Goal: Task Accomplishment & Management: Use online tool/utility

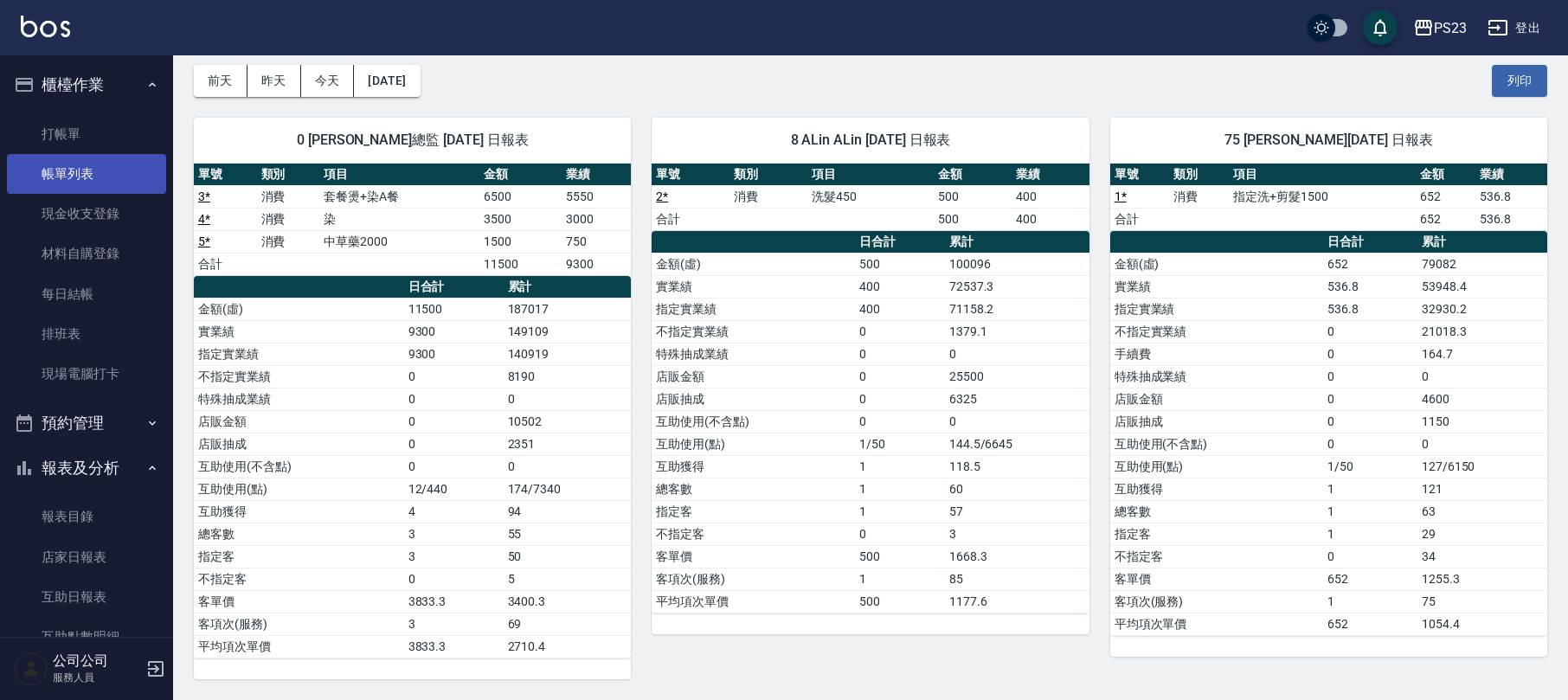
click at [87, 181] on link "帳單列表" at bounding box center [87, 174] width 159 height 40
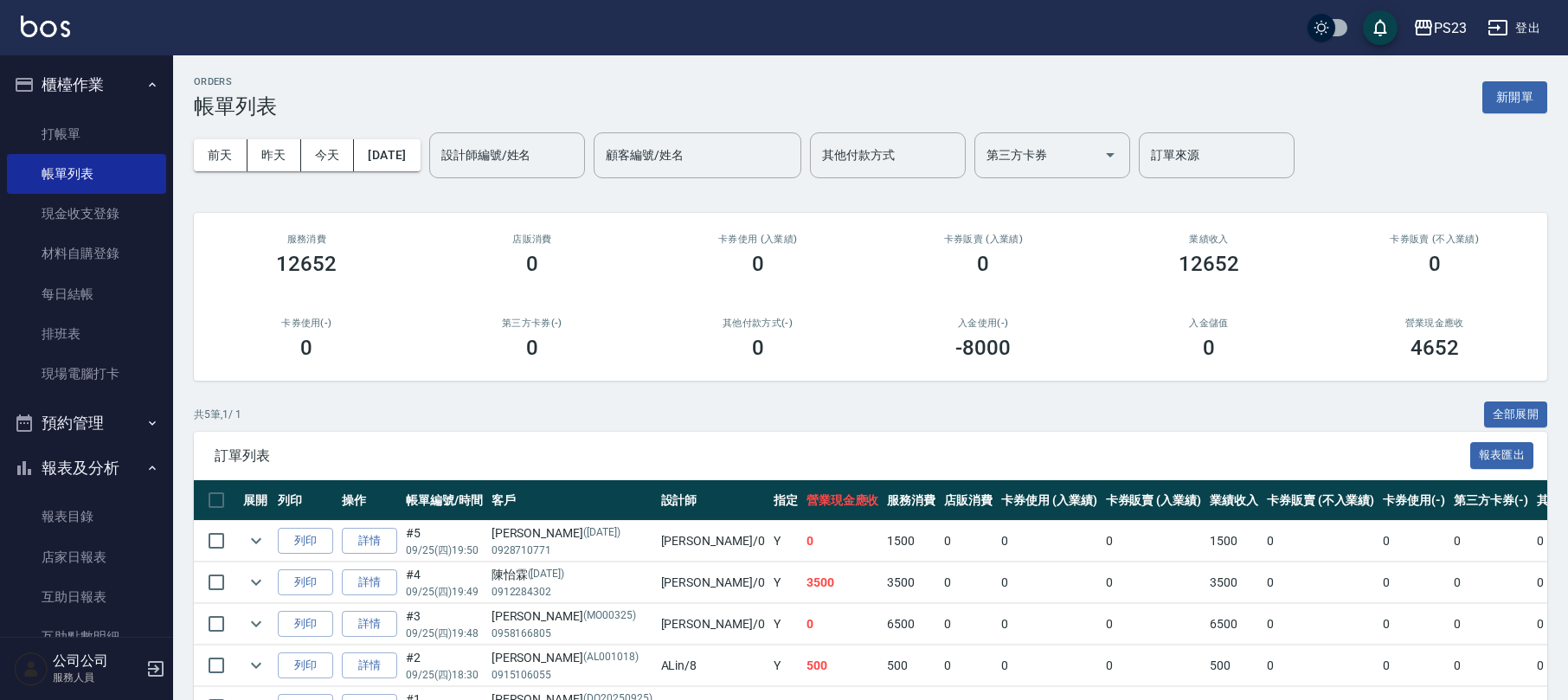
scroll to position [116, 0]
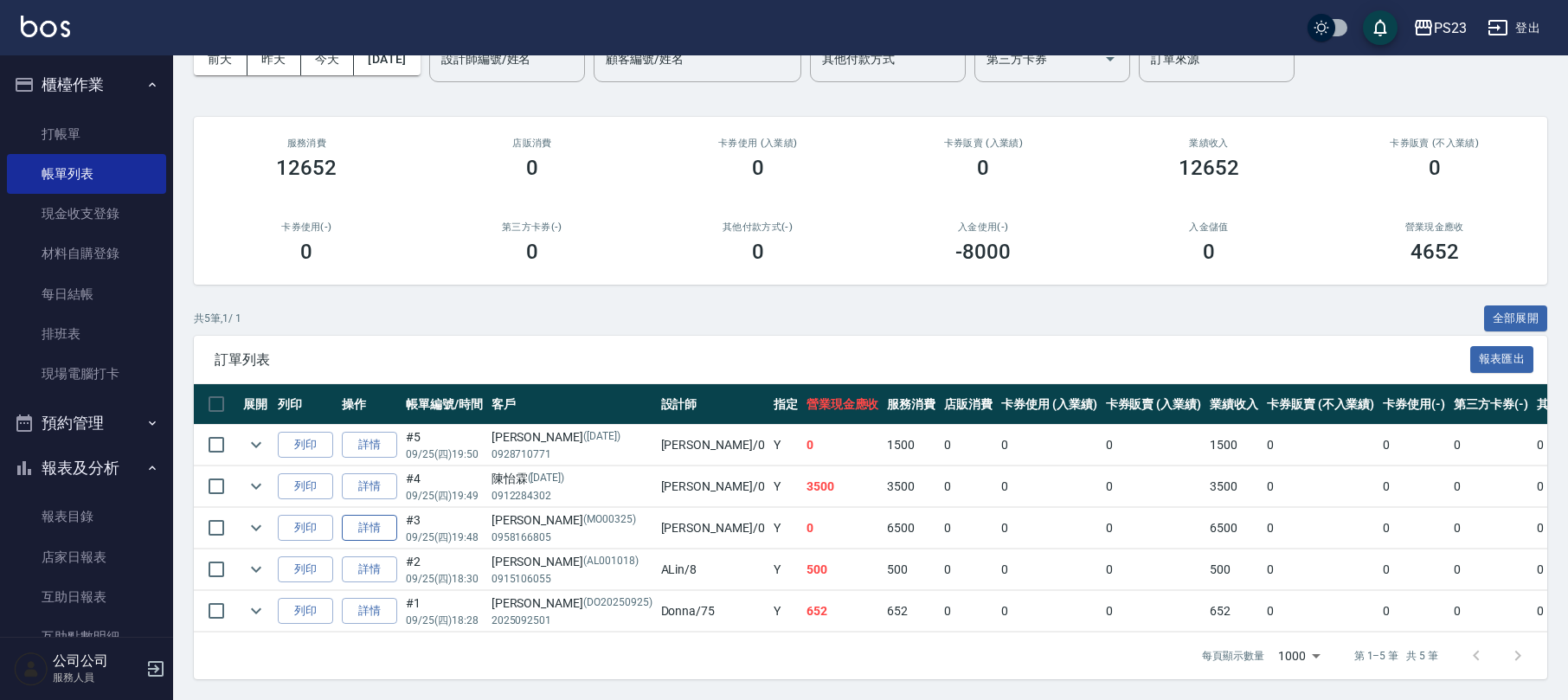
click at [364, 514] on link "詳情" at bounding box center [369, 527] width 56 height 26
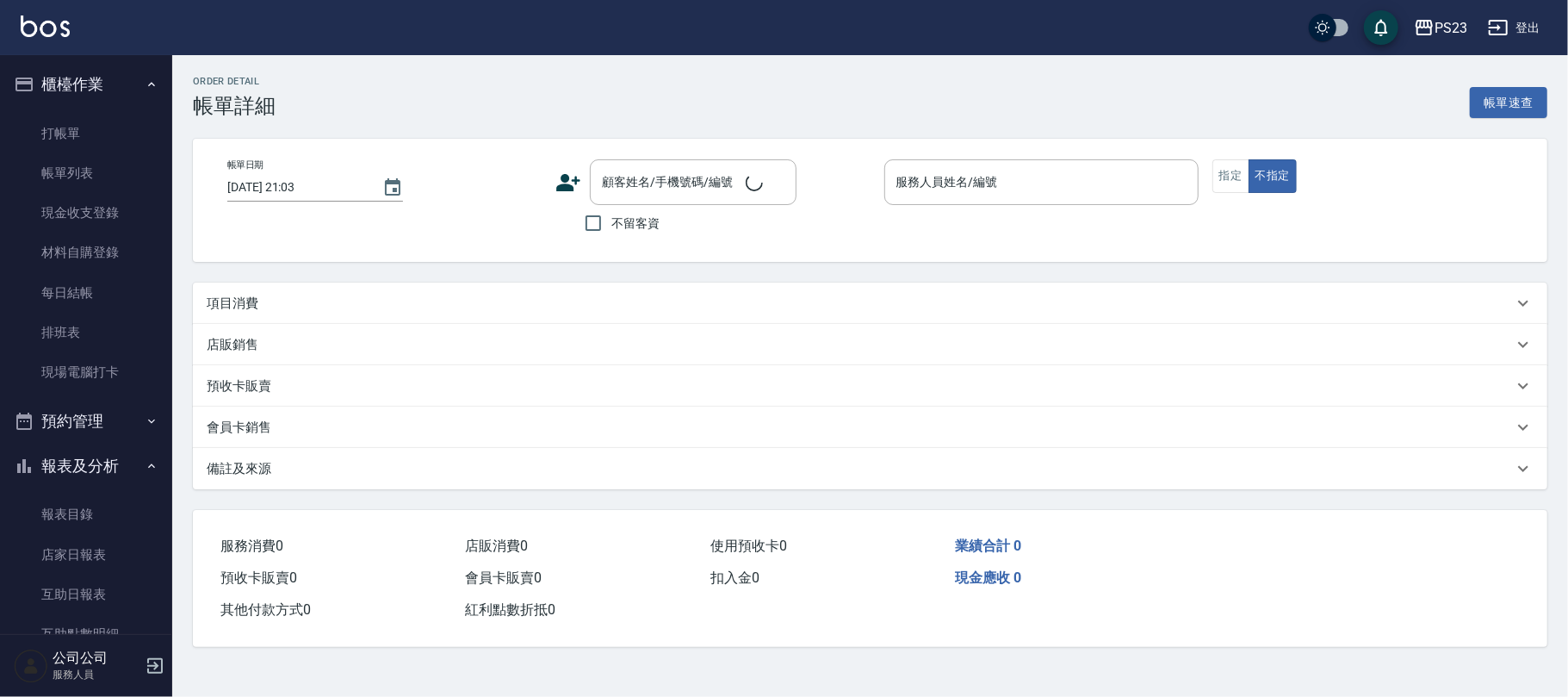
type input "[DATE] 19:48"
type input "[PERSON_NAME]-0"
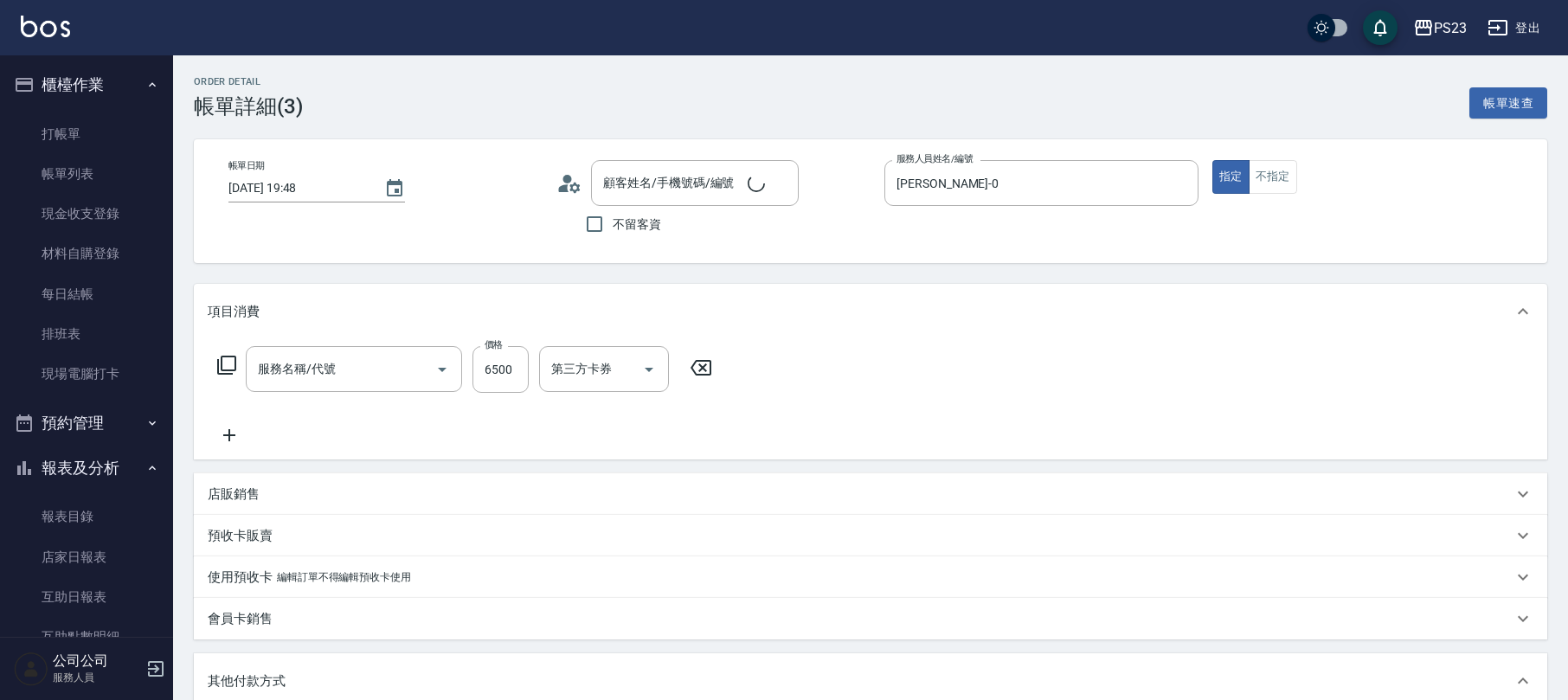
type input "[PERSON_NAME]/0958166805/MO00325"
type input "套餐燙+染A餐(214)"
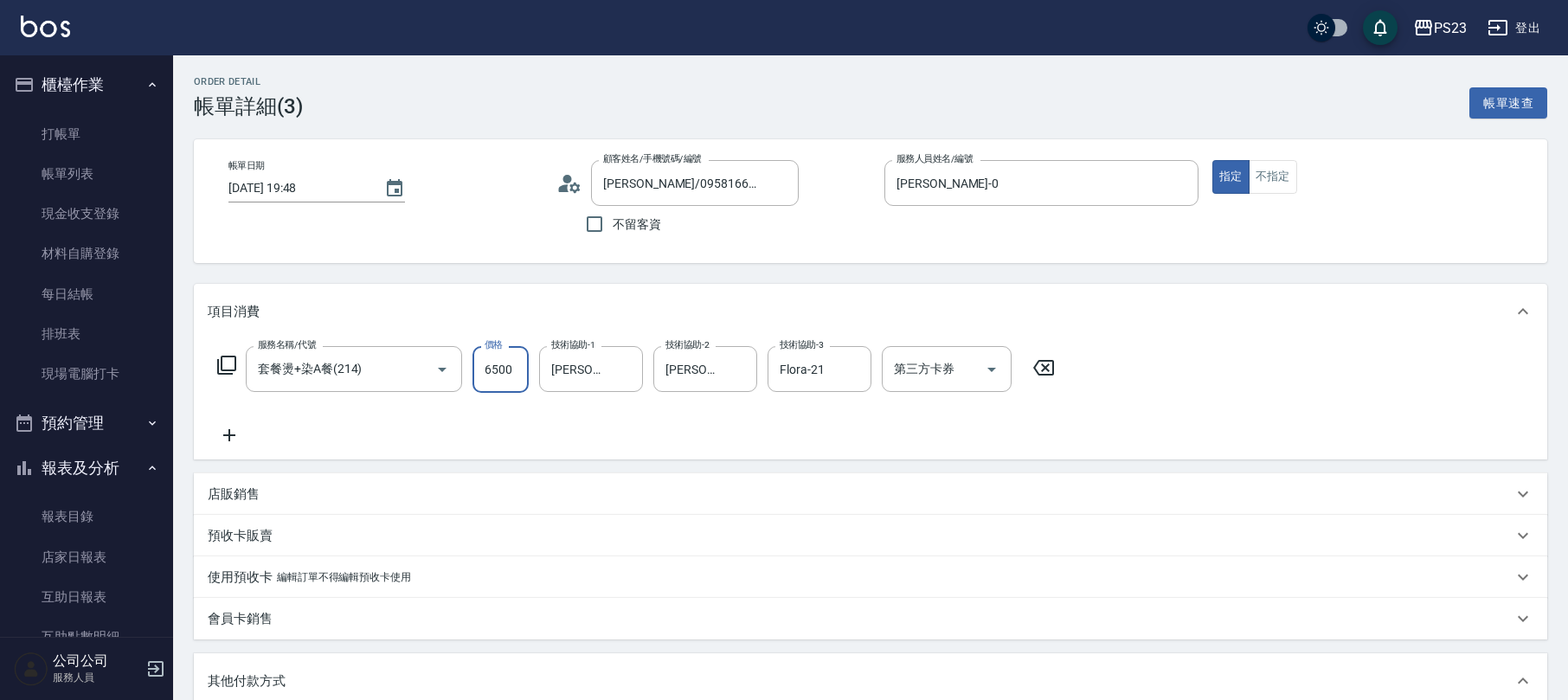
click at [490, 369] on input "6500" at bounding box center [501, 369] width 56 height 46
type input "0"
type input "6800"
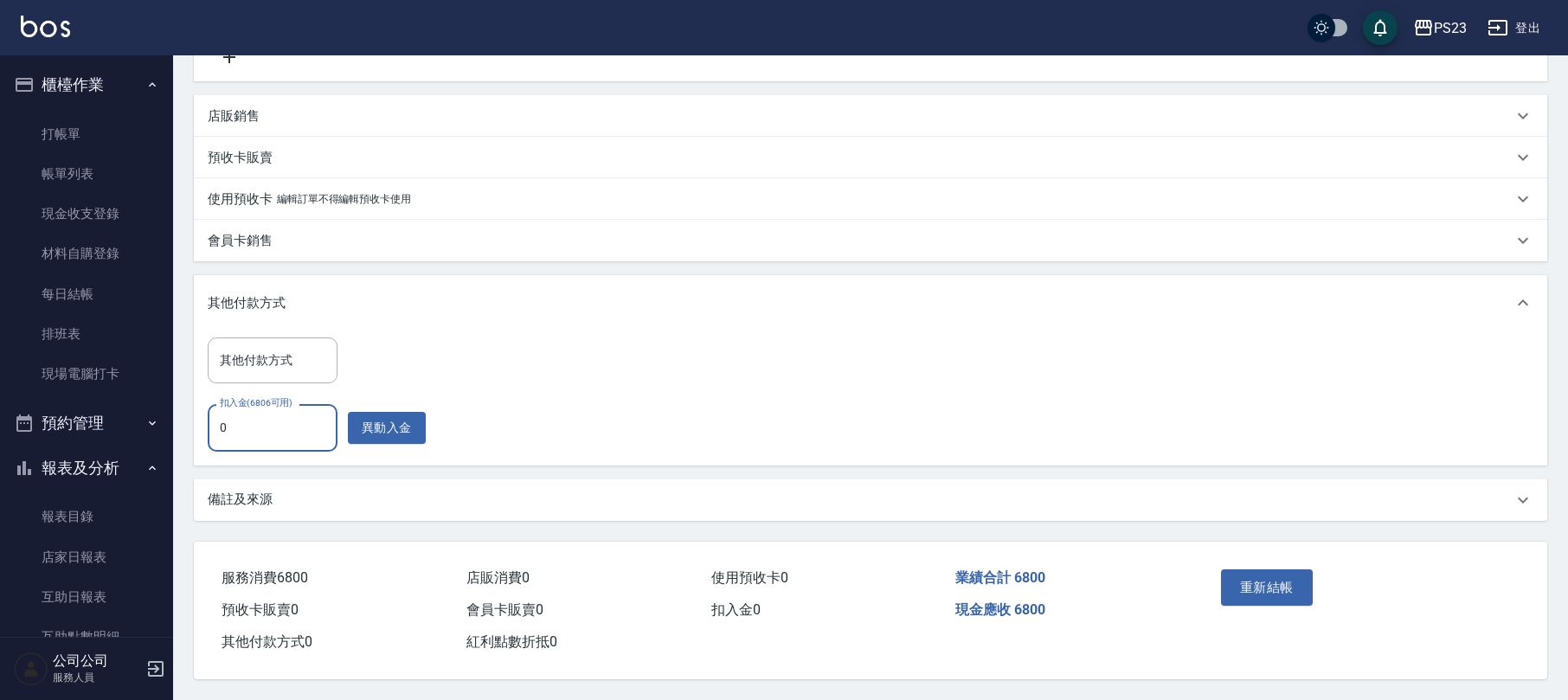
click at [209, 423] on input "0" at bounding box center [272, 427] width 130 height 46
type input "6800"
click at [1282, 575] on button "重新結帳" at bounding box center [1267, 587] width 92 height 36
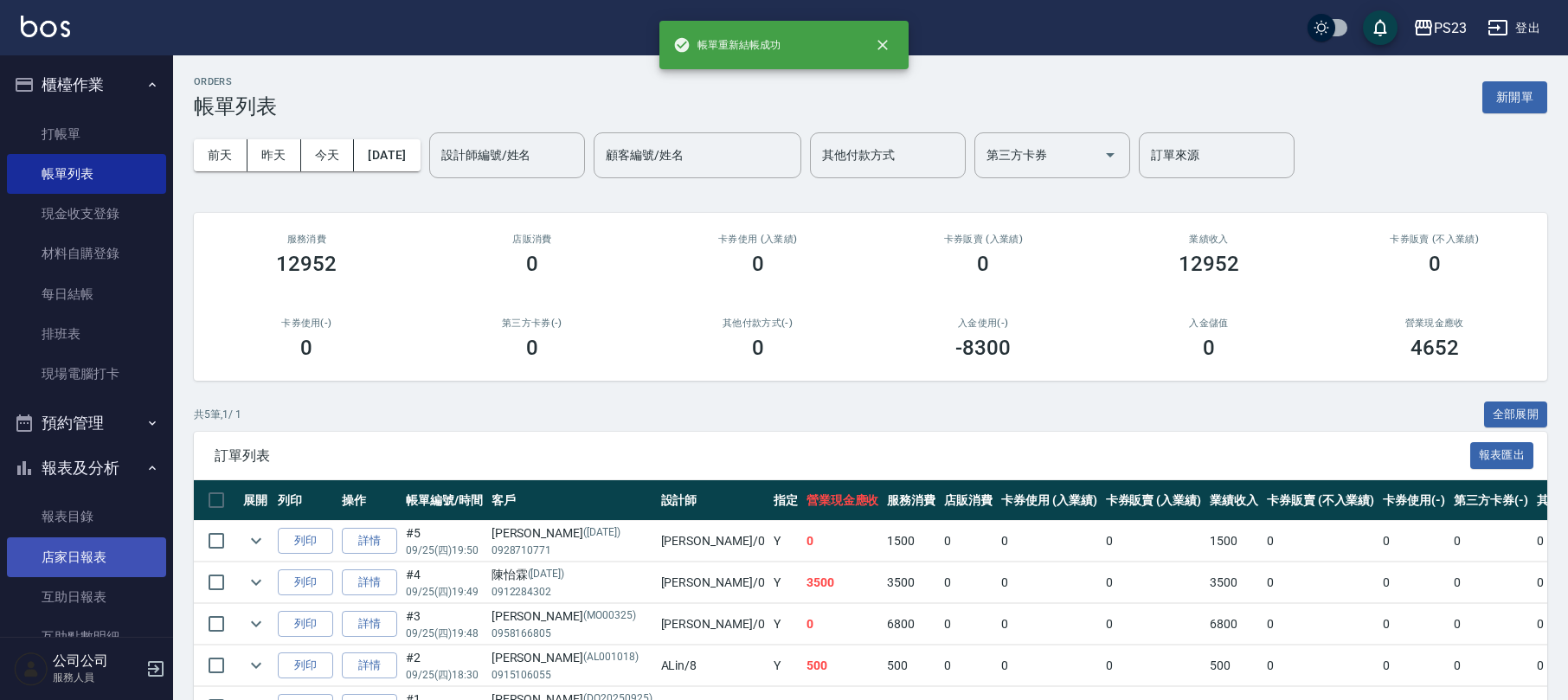
scroll to position [252, 0]
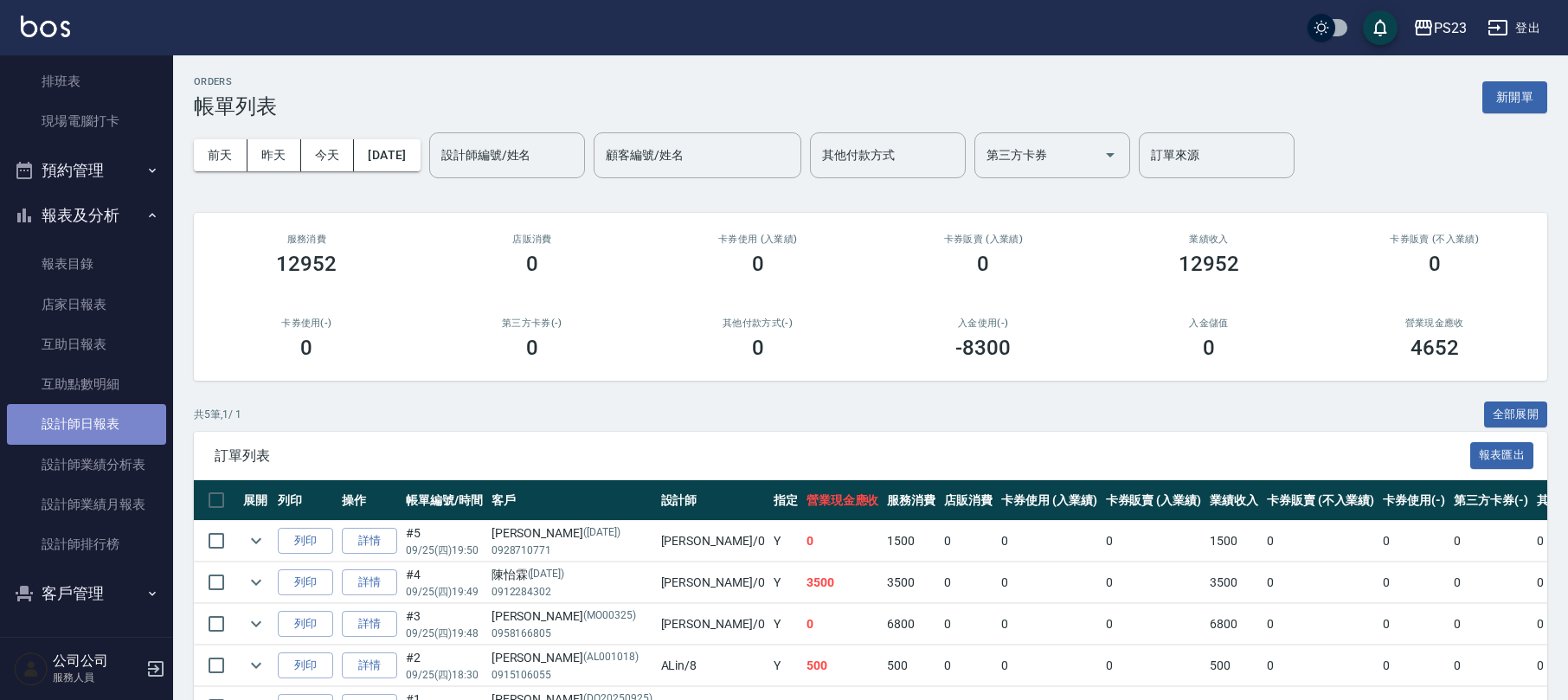
click at [122, 408] on link "設計師日報表" at bounding box center [87, 424] width 159 height 40
